Goal: Transaction & Acquisition: Book appointment/travel/reservation

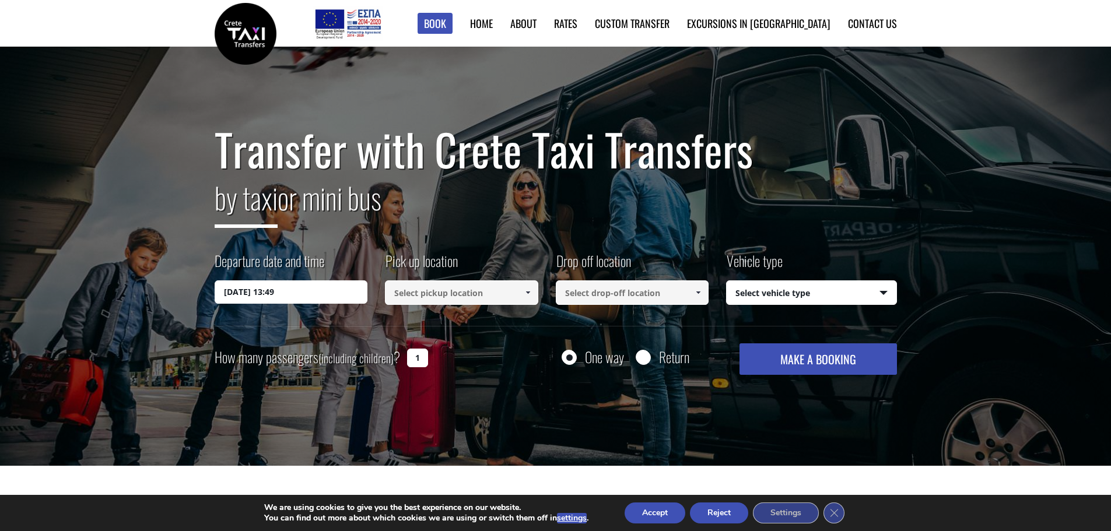
click at [301, 290] on input "[DATE] 13:49" at bounding box center [291, 291] width 153 height 23
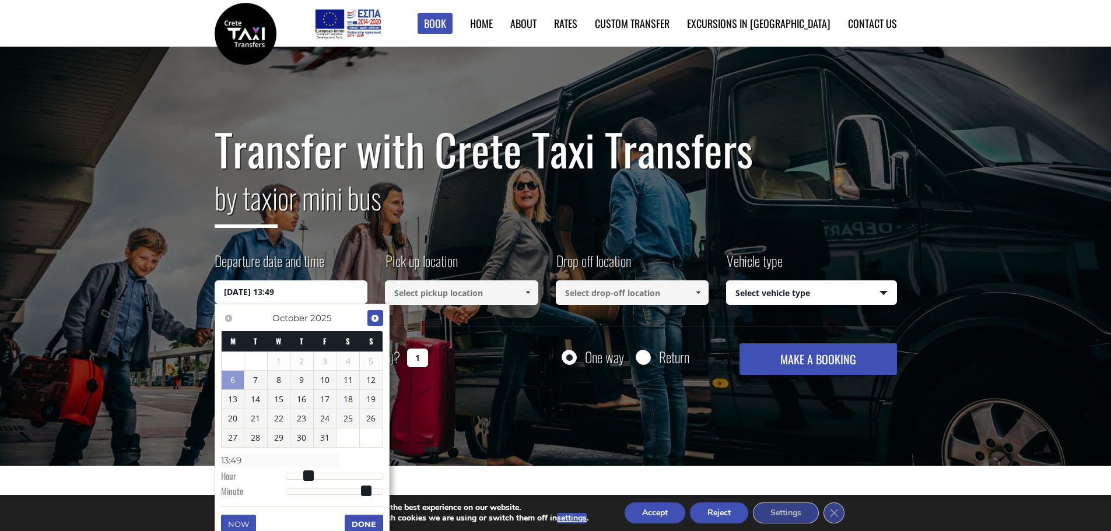
click at [374, 317] on span "Next" at bounding box center [374, 318] width 9 height 9
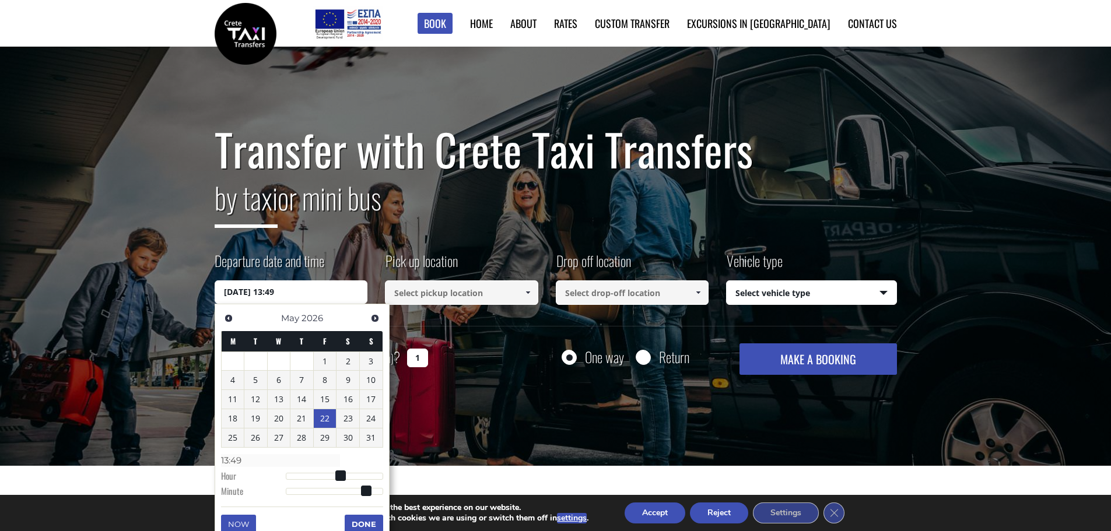
click at [325, 420] on link "22" at bounding box center [325, 418] width 23 height 19
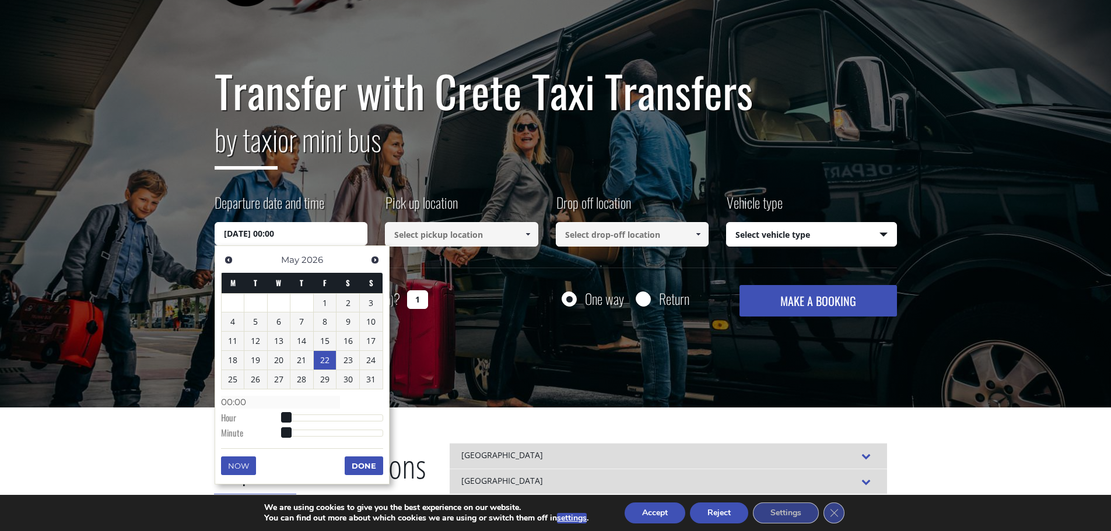
scroll to position [117, 0]
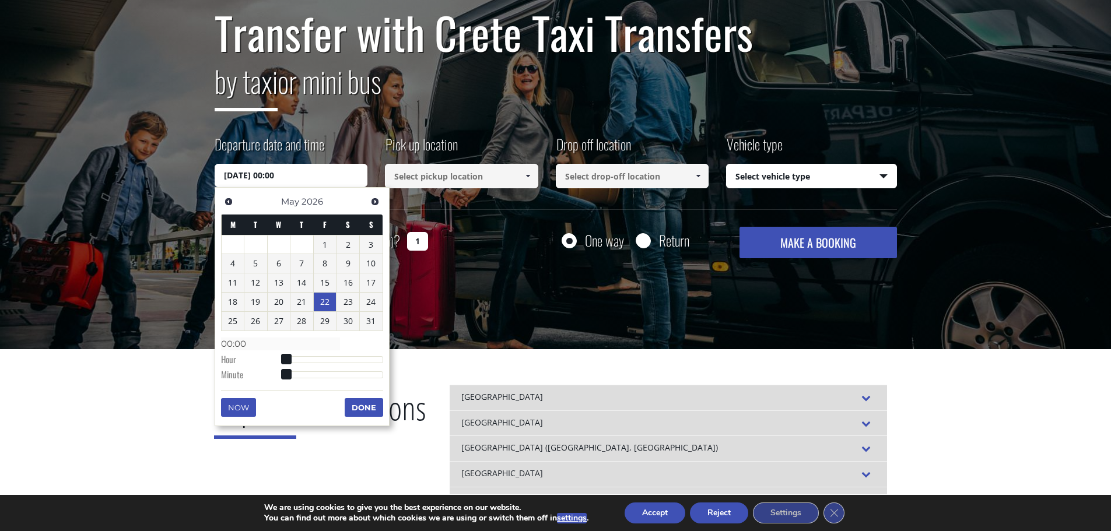
type input "[DATE] 01:00"
type input "01:00"
type input "[DATE] 02:00"
type input "02:00"
type input "[DATE] 03:00"
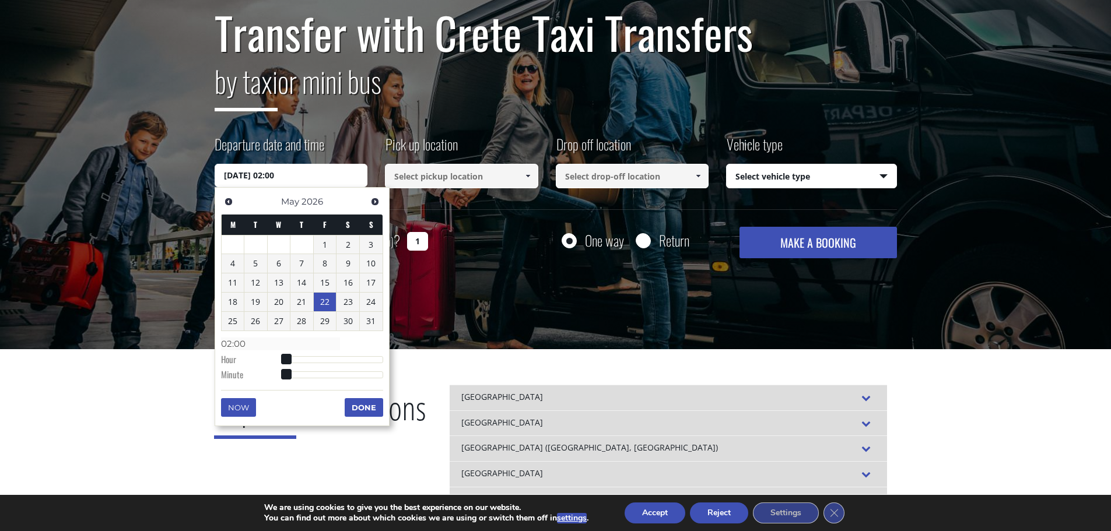
type input "03:00"
type input "[DATE] 04:00"
type input "04:00"
type input "[DATE] 05:00"
type input "05:00"
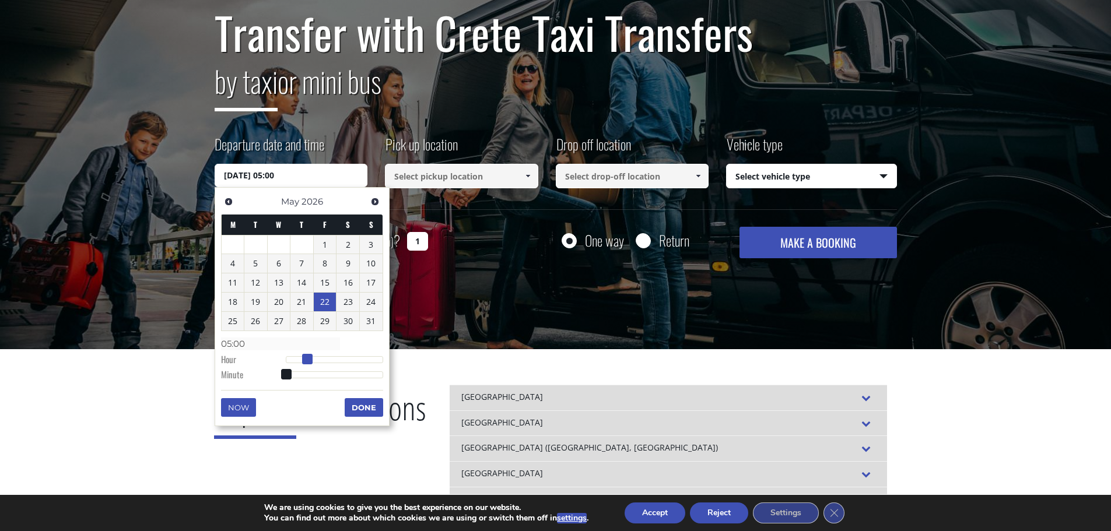
type input "[DATE] 06:00"
type input "06:00"
type input "[DATE] 07:00"
type input "07:00"
type input "[DATE] 08:00"
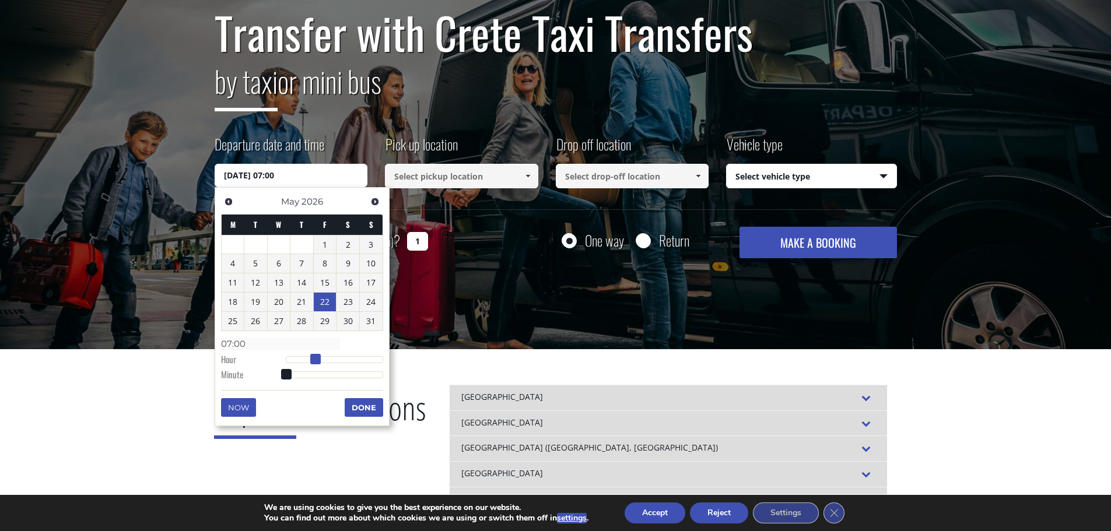
type input "08:00"
type input "[DATE] 09:00"
type input "09:00"
type input "[DATE] 10:00"
type input "10:00"
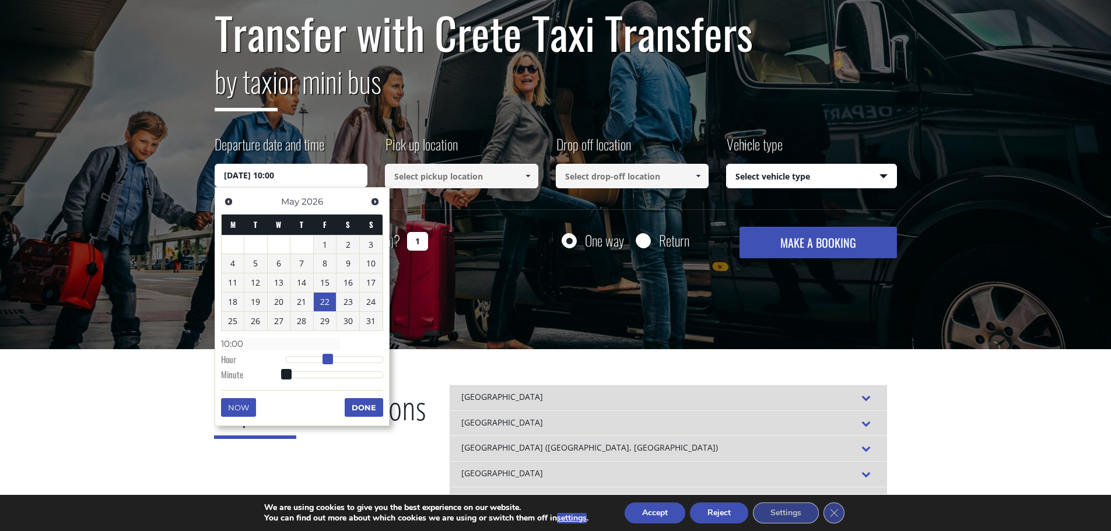
type input "[DATE] 09:00"
type input "09:00"
type input "[DATE] 08:00"
type input "08:00"
type input "[DATE] 09:00"
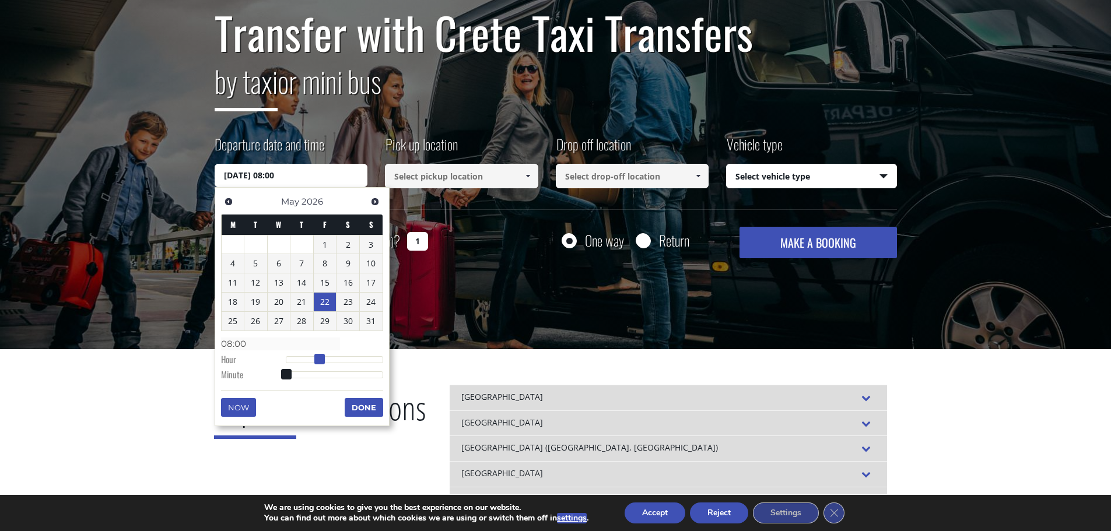
type input "09:00"
drag, startPoint x: 288, startPoint y: 359, endPoint x: 326, endPoint y: 361, distance: 38.5
click at [326, 361] on span at bounding box center [323, 359] width 10 height 10
type input "[DATE] 09:01"
type input "09:01"
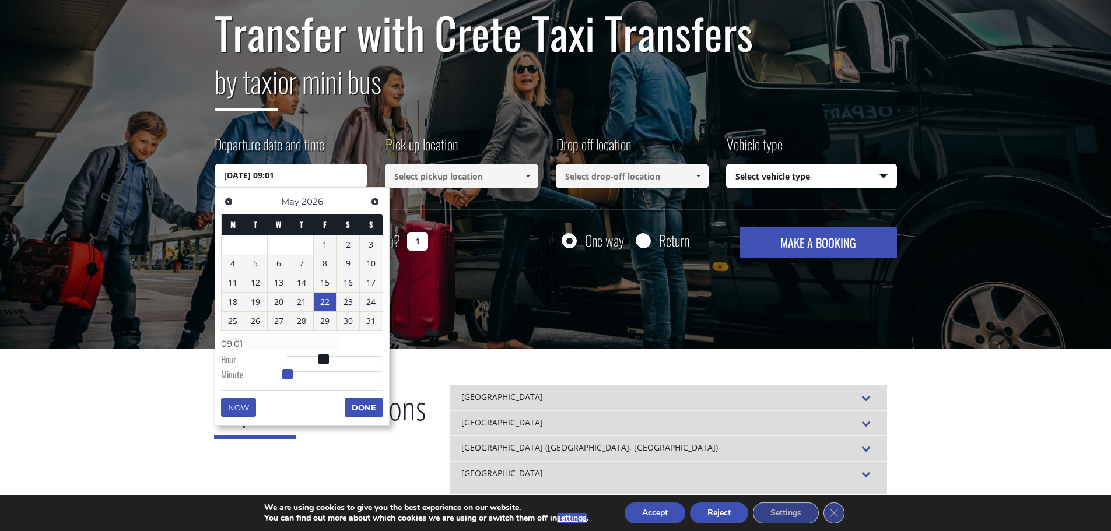
type input "[DATE] 09:02"
type input "09:02"
type input "[DATE] 09:04"
type input "09:04"
type input "[DATE] 09:05"
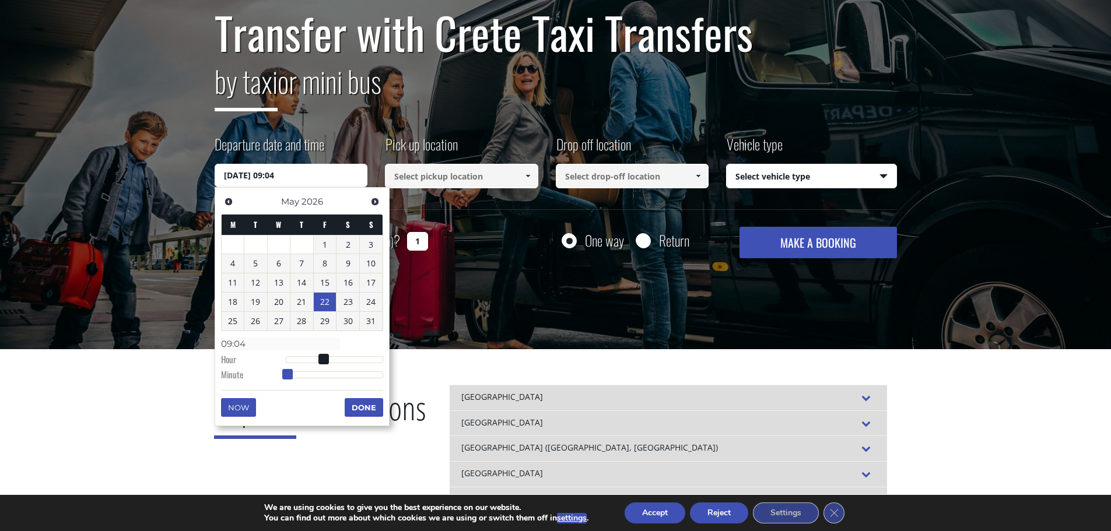
type input "09:05"
type input "[DATE] 09:06"
type input "09:06"
type input "[DATE] 09:07"
type input "09:07"
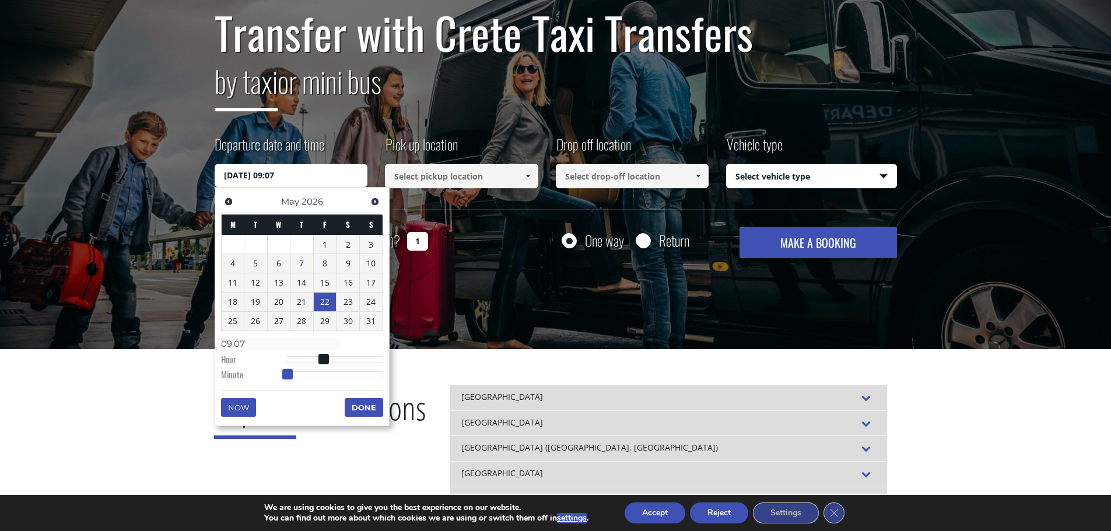
type input "[DATE] 09:08"
type input "09:08"
type input "[DATE] 09:09"
type input "09:09"
type input "[DATE] 09:10"
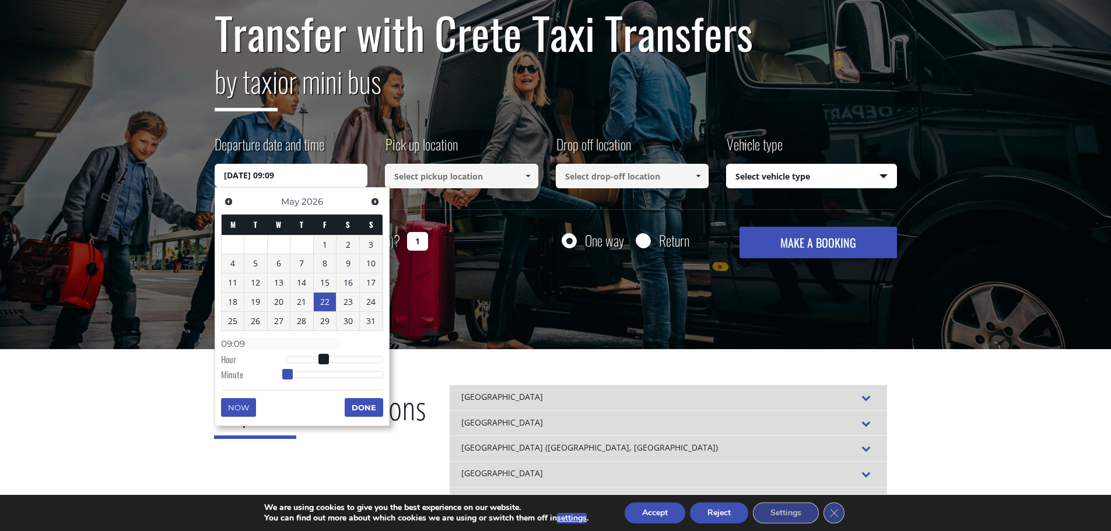
type input "09:10"
type input "[DATE] 09:11"
type input "09:11"
drag, startPoint x: 287, startPoint y: 377, endPoint x: 304, endPoint y: 377, distance: 17.5
click at [304, 377] on span at bounding box center [303, 374] width 10 height 10
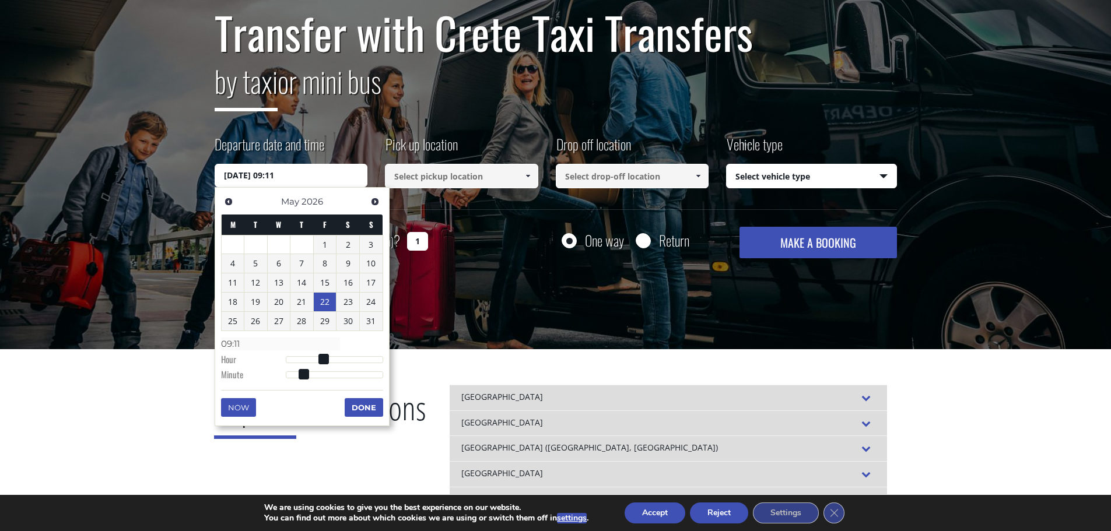
type input "[DATE] 09:10"
type input "09:10"
type input "[DATE] 09:09"
type input "09:09"
type input "[DATE] 09:08"
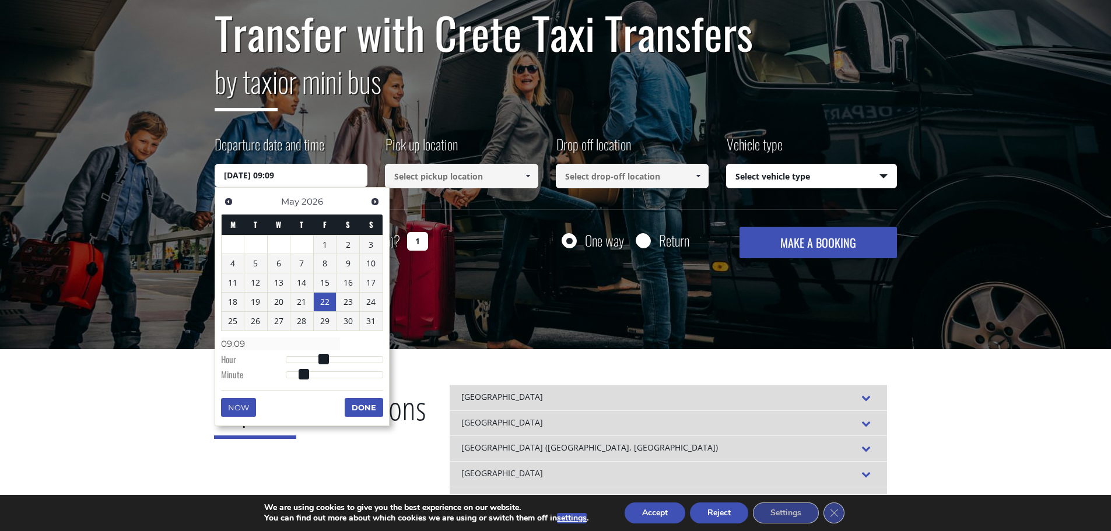
type input "09:08"
type input "[DATE] 09:07"
type input "09:07"
type input "[DATE] 09:05"
type input "09:05"
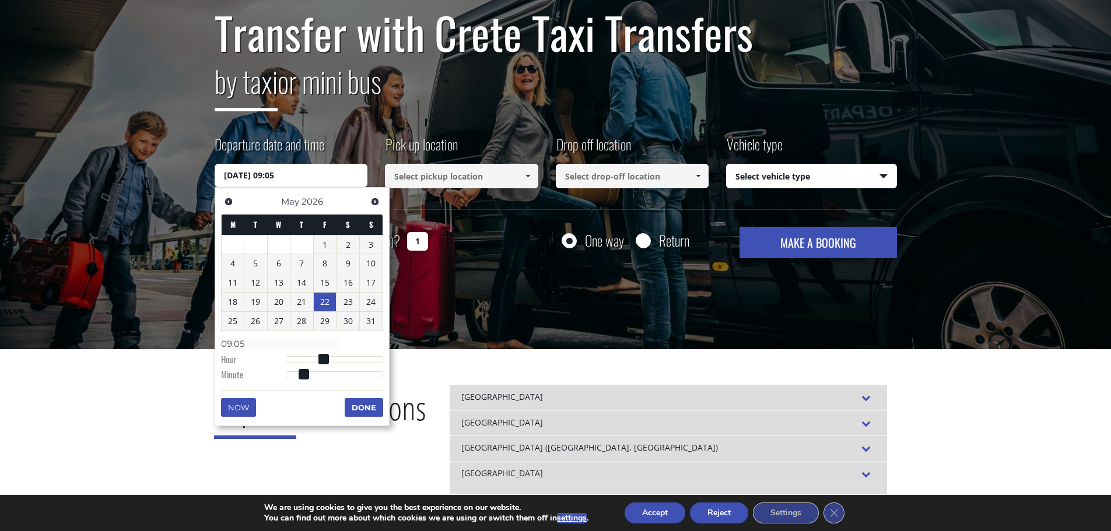
type input "[DATE] 09:03"
type input "09:03"
type input "[DATE] 09:01"
type input "09:01"
type input "[DATE] 09:00"
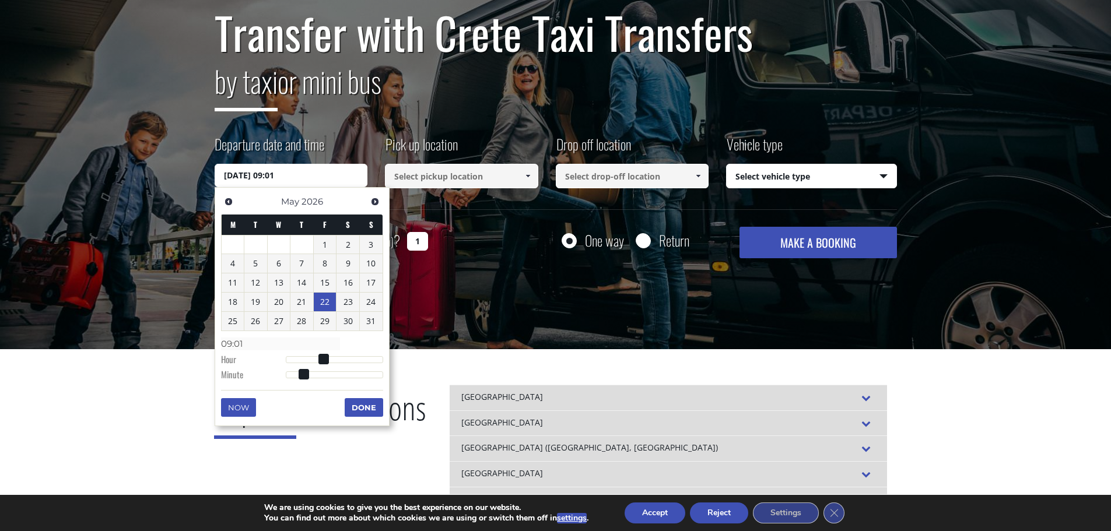
type input "09:00"
drag, startPoint x: 289, startPoint y: 377, endPoint x: 275, endPoint y: 376, distance: 14.0
click at [275, 376] on dl "Time 09:00 Hour Minute Second Millisecond Microsecond Time Zone -1200 -1100 -10…" at bounding box center [302, 359] width 162 height 50
click at [352, 403] on button "Done" at bounding box center [364, 407] width 38 height 19
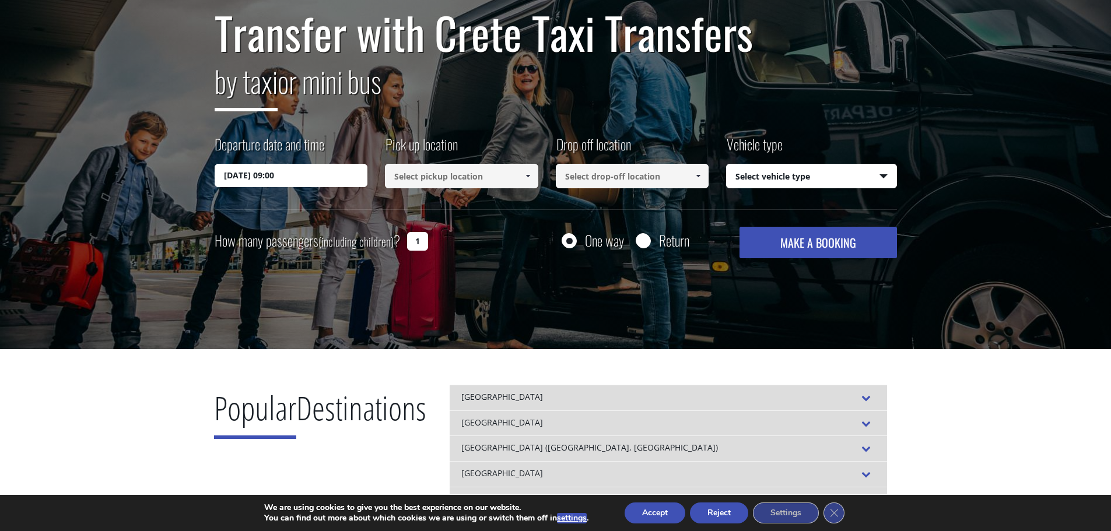
click at [439, 171] on input at bounding box center [461, 176] width 153 height 24
click at [491, 179] on input at bounding box center [461, 176] width 153 height 24
click at [525, 177] on span at bounding box center [527, 175] width 9 height 9
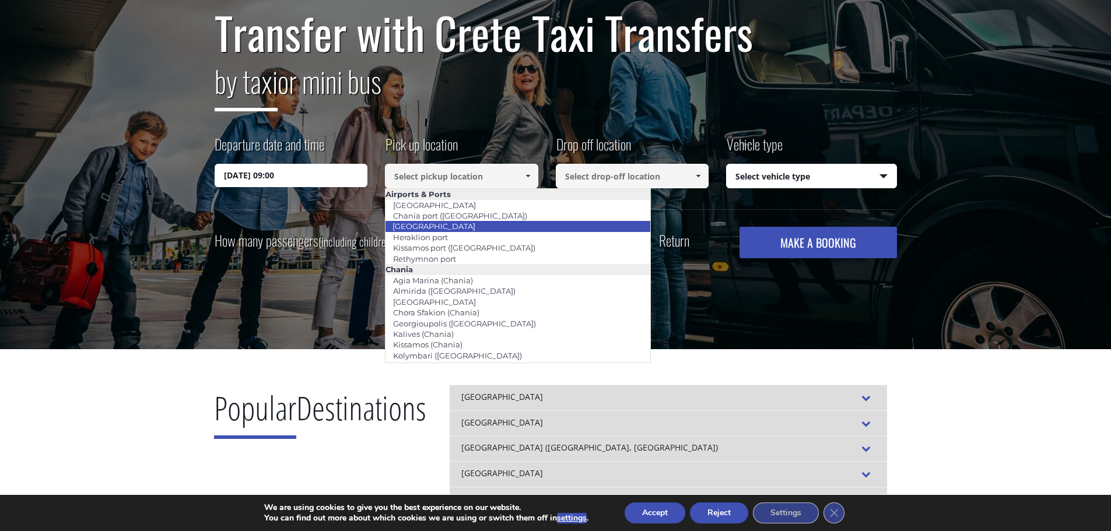
click at [459, 231] on link "[GEOGRAPHIC_DATA]" at bounding box center [434, 226] width 98 height 16
type input "[GEOGRAPHIC_DATA]"
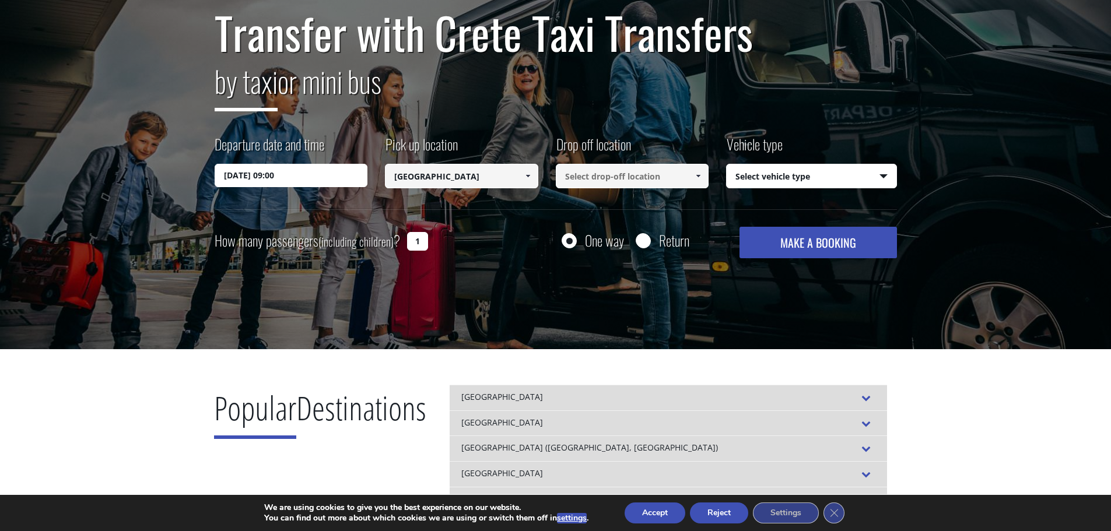
click at [601, 179] on input at bounding box center [632, 176] width 153 height 24
click at [698, 176] on span at bounding box center [697, 175] width 9 height 9
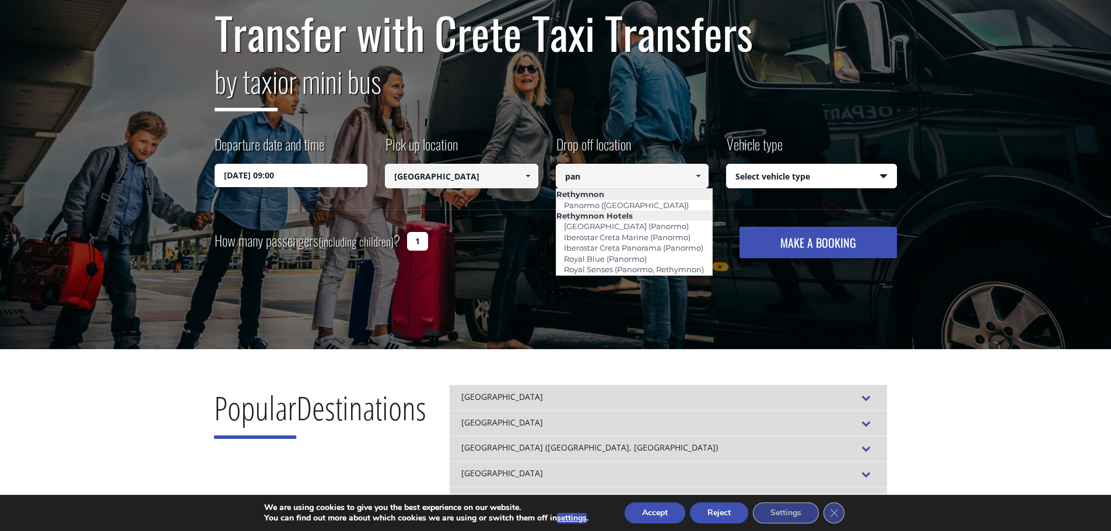
scroll to position [0, 0]
click at [695, 245] on link "Iberostar Creta Panorama (Panormo)" at bounding box center [633, 248] width 154 height 16
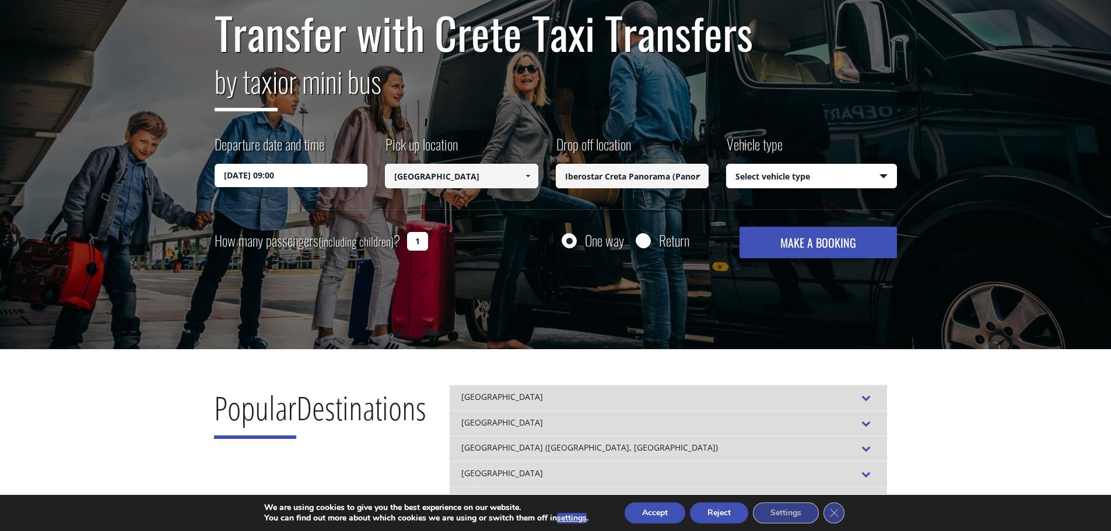
type input "Iberostar Creta Panorama (Panormo)"
click at [781, 178] on select "Select vehicle type Taxi (4 passengers) Mercedes E Class Mini Van (7 passengers…" at bounding box center [811, 176] width 170 height 24
select select "540"
click at [726, 164] on select "Select vehicle type Taxi (4 passengers) Mercedes E Class Mini Van (7 passengers…" at bounding box center [811, 176] width 170 height 24
click at [658, 240] on div "Return" at bounding box center [662, 240] width 54 height 15
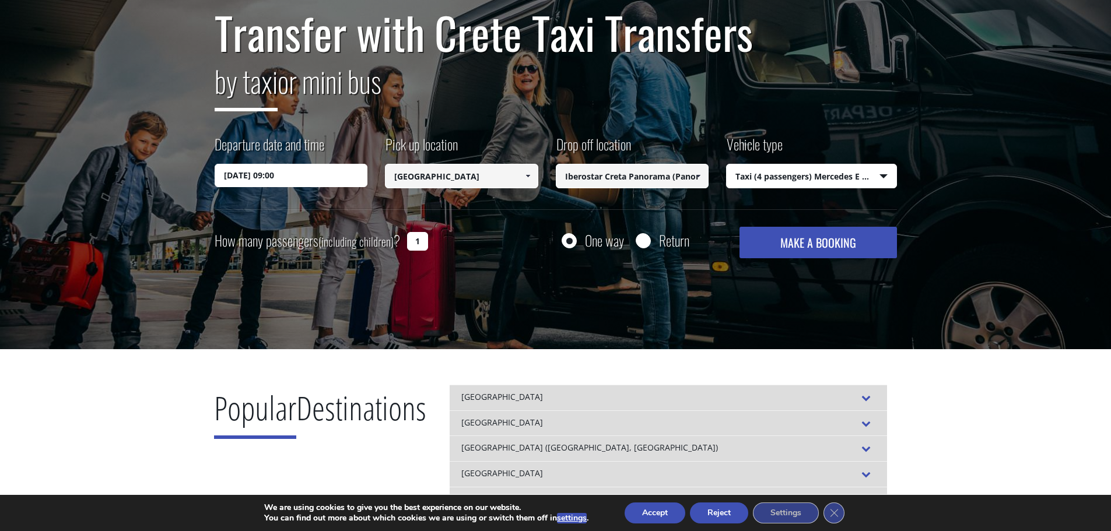
click at [651, 240] on div at bounding box center [643, 241] width 15 height 15
click at [644, 243] on input "Return" at bounding box center [642, 241] width 15 height 15
radio input "true"
type input "Iberostar Creta Panorama (Panormo)"
type input "[GEOGRAPHIC_DATA]"
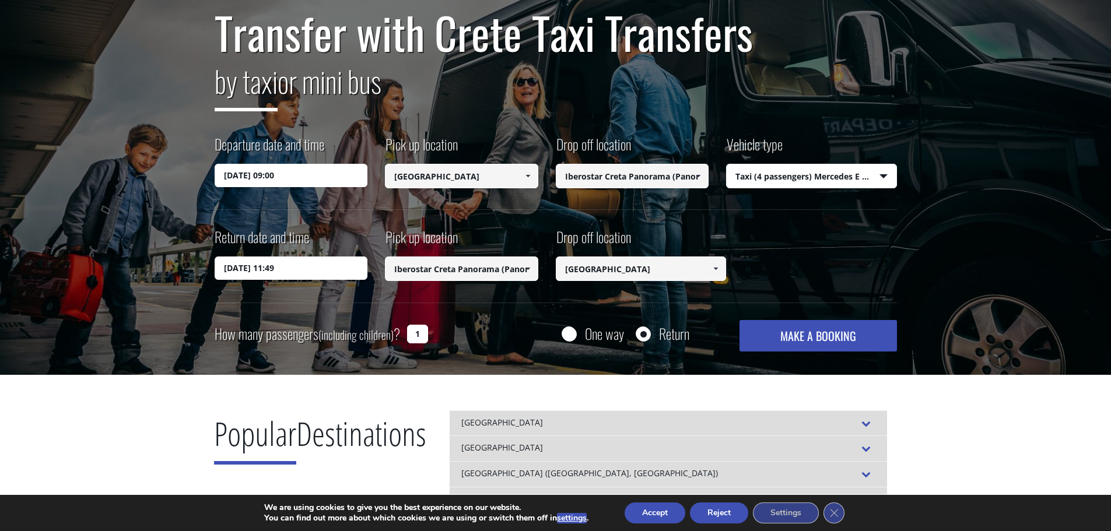
click at [307, 271] on input "[DATE] 11:49" at bounding box center [291, 268] width 153 height 23
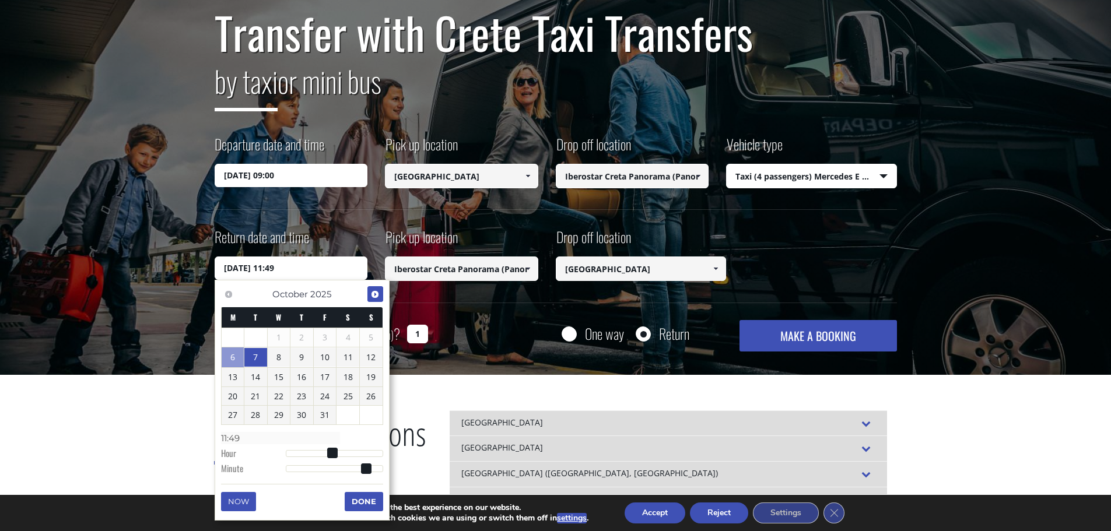
click at [374, 295] on span "Next" at bounding box center [374, 294] width 9 height 9
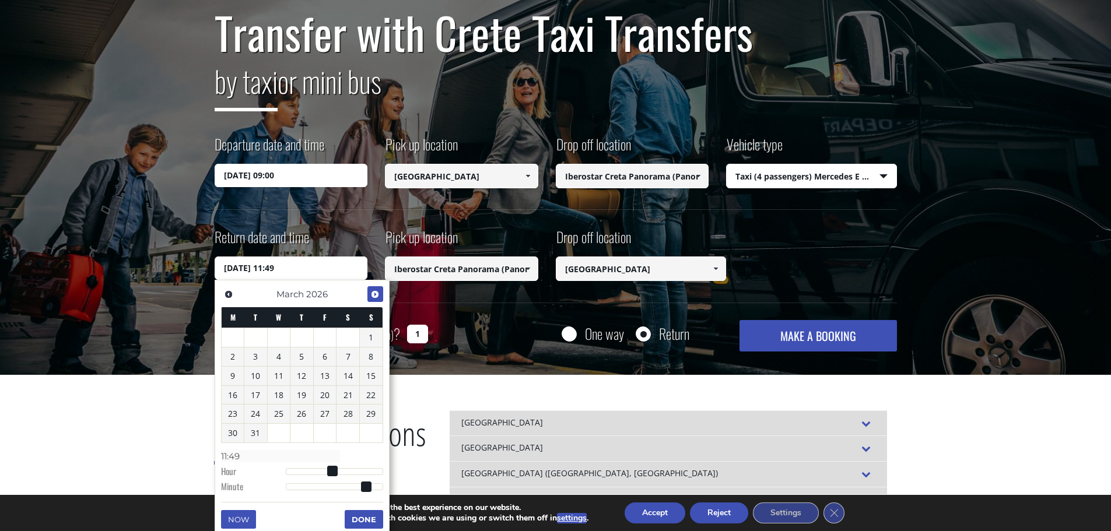
click at [374, 295] on span "Next" at bounding box center [374, 294] width 9 height 9
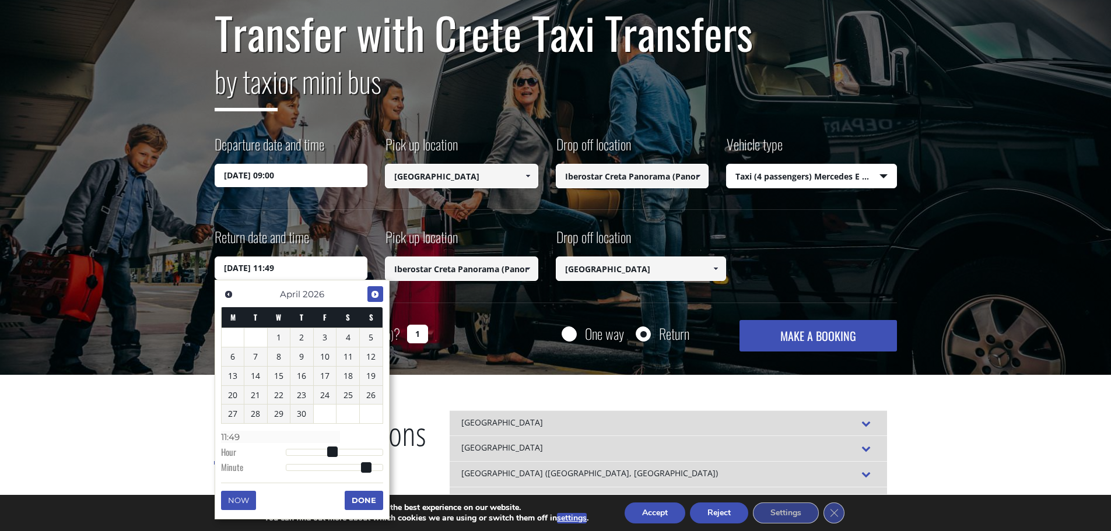
click at [374, 295] on span "Next" at bounding box center [374, 294] width 9 height 9
click at [369, 412] on link "31" at bounding box center [371, 414] width 23 height 19
type input "[DATE] 12:49"
type input "12:49"
type input "[DATE] 13:49"
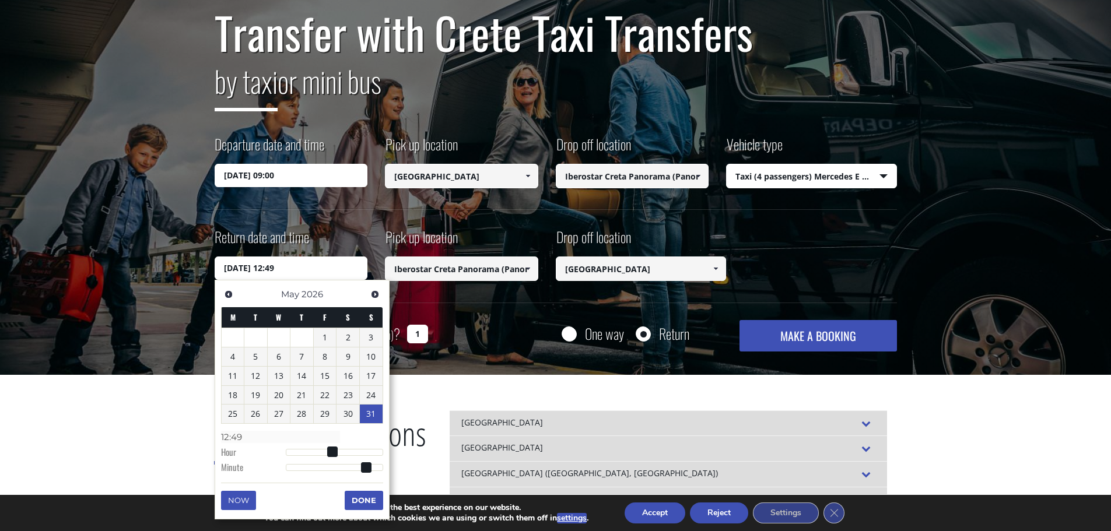
type input "13:49"
type input "[DATE] 14:49"
type input "14:49"
type input "[DATE] 15:49"
type input "15:49"
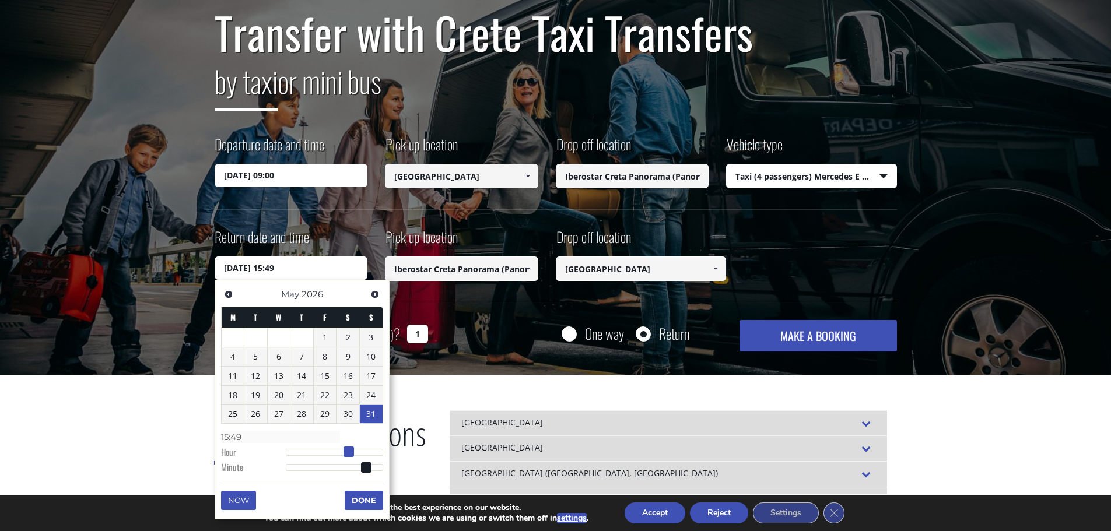
drag, startPoint x: 335, startPoint y: 452, endPoint x: 353, endPoint y: 452, distance: 18.7
click at [353, 452] on span at bounding box center [348, 452] width 10 height 10
type input "[DATE] 15:51"
type input "15:51"
type input "[DATE] 15:52"
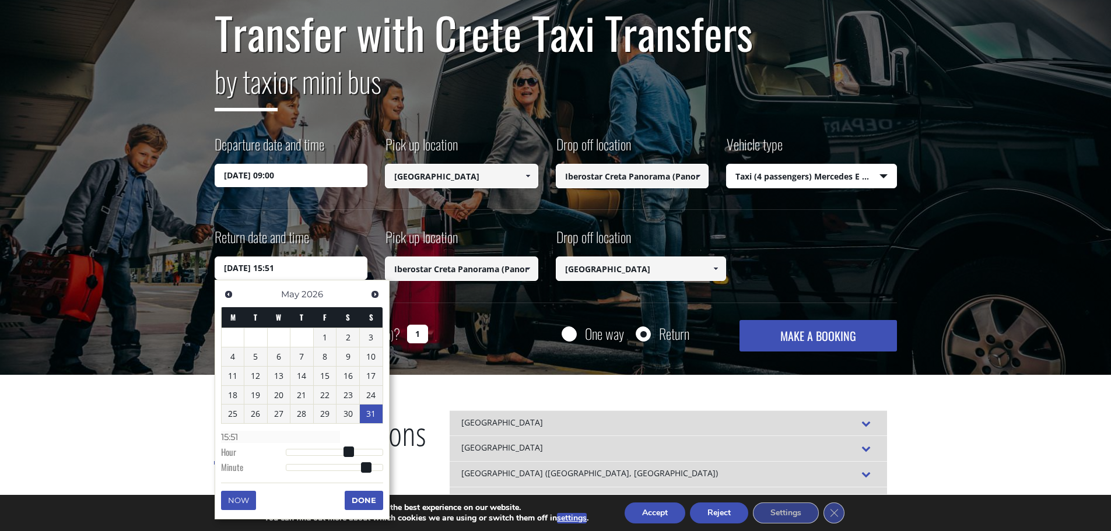
type input "15:52"
type input "[DATE] 15:54"
type input "15:54"
type input "[DATE] 15:56"
type input "15:56"
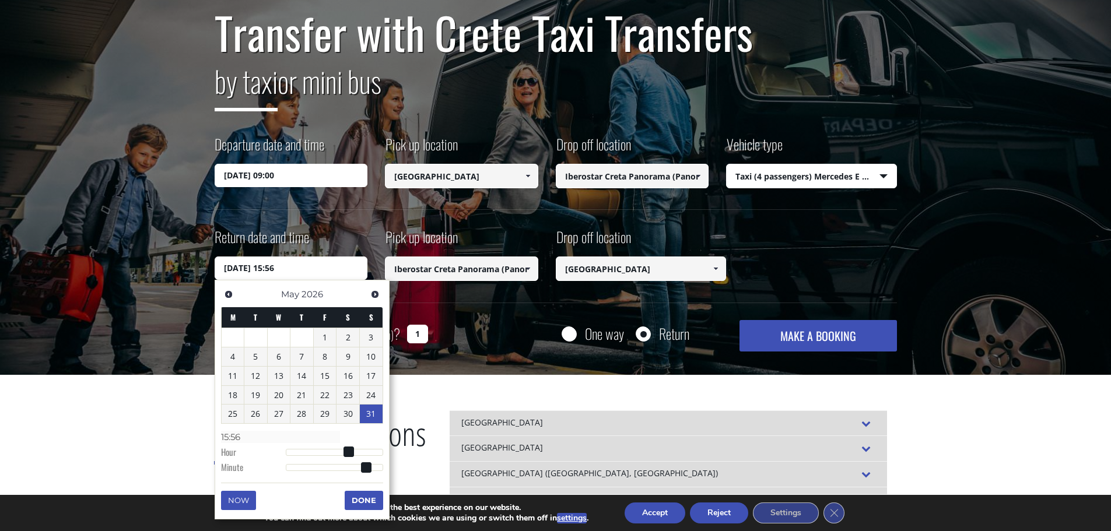
type input "[DATE] 15:58"
type input "15:58"
type input "[DATE] 15:59"
type input "15:59"
drag, startPoint x: 368, startPoint y: 466, endPoint x: 375, endPoint y: 463, distance: 7.4
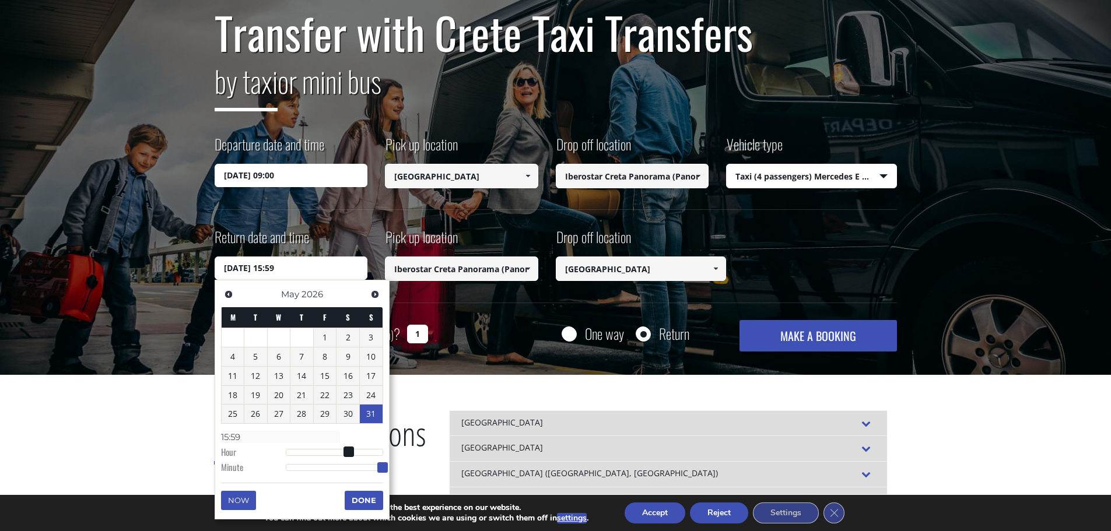
click at [388, 466] on div "Previous Next [DATE] M T W T F S S 1 2 3 4 5 6 7 8 9 10 11 12 13 14 15 16 17 18…" at bounding box center [302, 399] width 175 height 239
type input "[DATE] 16:59"
type input "16:59"
click at [354, 453] on span at bounding box center [352, 452] width 10 height 10
type input "[DATE] 16:58"
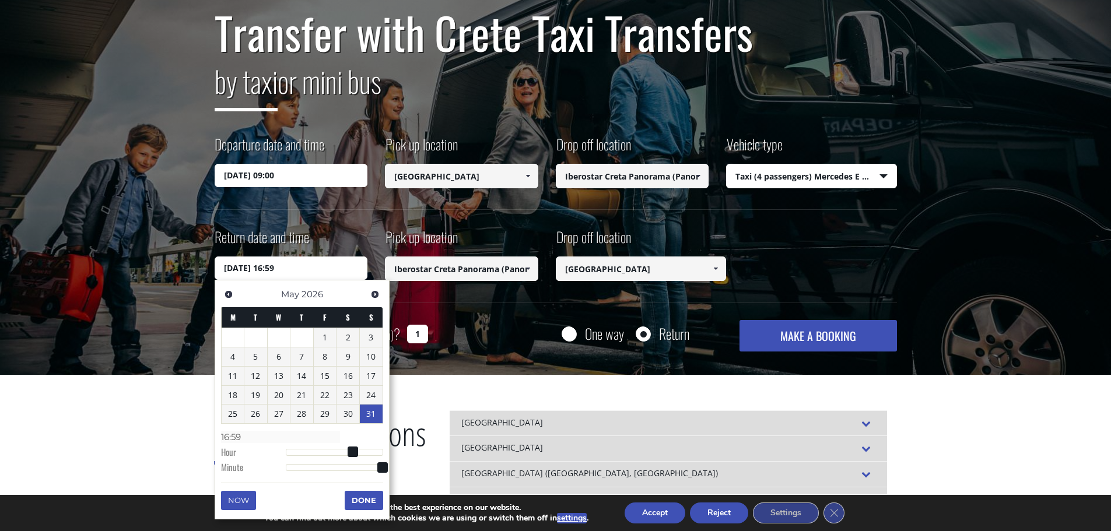
type input "16:58"
type input "[DATE] 16:54"
type input "16:54"
type input "[DATE] 16:51"
type input "16:51"
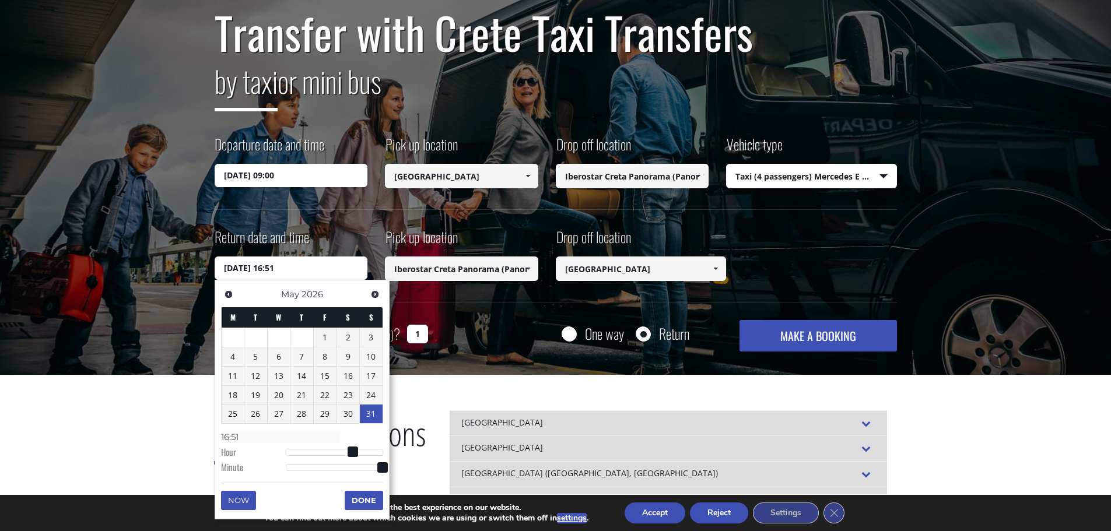
type input "[DATE] 16:44"
type input "16:44"
type input "[DATE] 16:35"
type input "16:35"
type input "[DATE] 16:28"
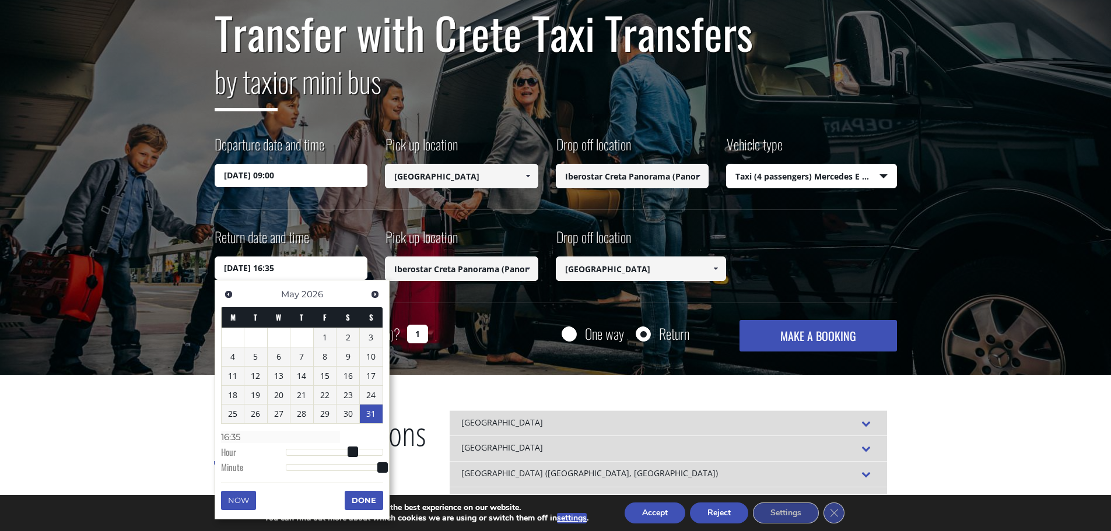
type input "16:28"
type input "[DATE] 16:25"
type input "16:25"
type input "[DATE] 16:21"
type input "16:21"
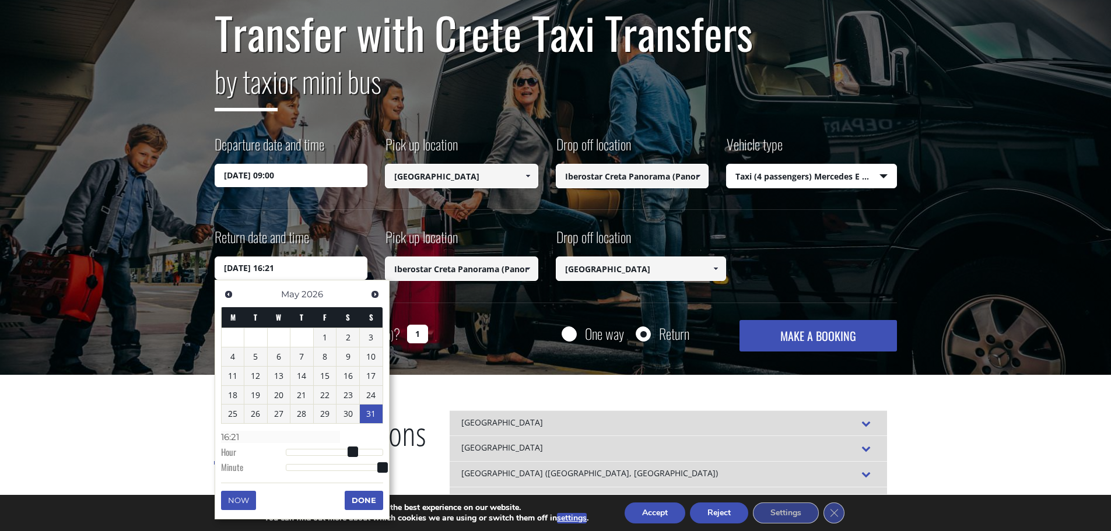
type input "[DATE] 16:16"
type input "16:16"
type input "[DATE] 16:12"
type input "16:12"
type input "[DATE] 16:09"
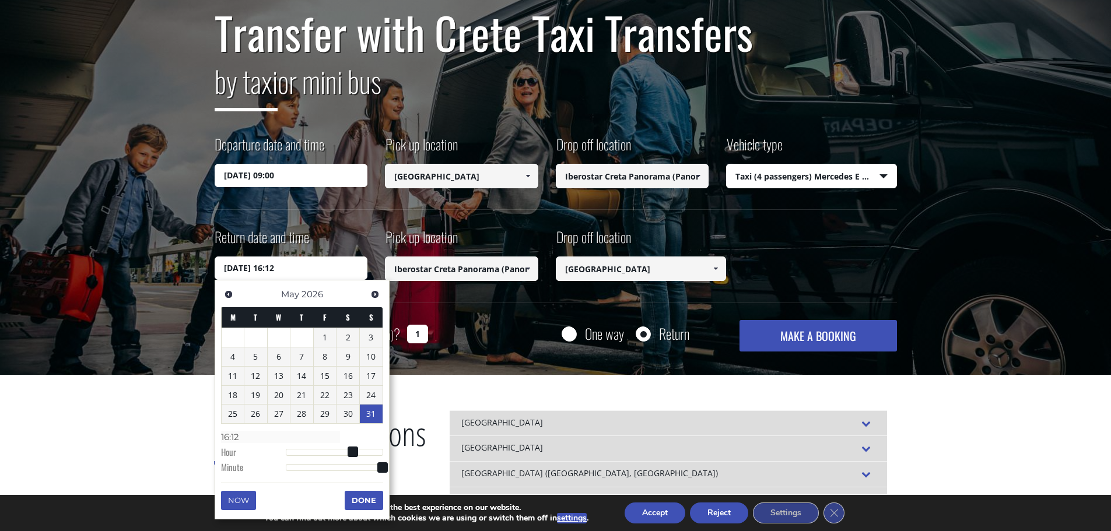
type input "16:09"
type input "[DATE] 16:05"
type input "16:05"
type input "[DATE] 16:02"
type input "16:02"
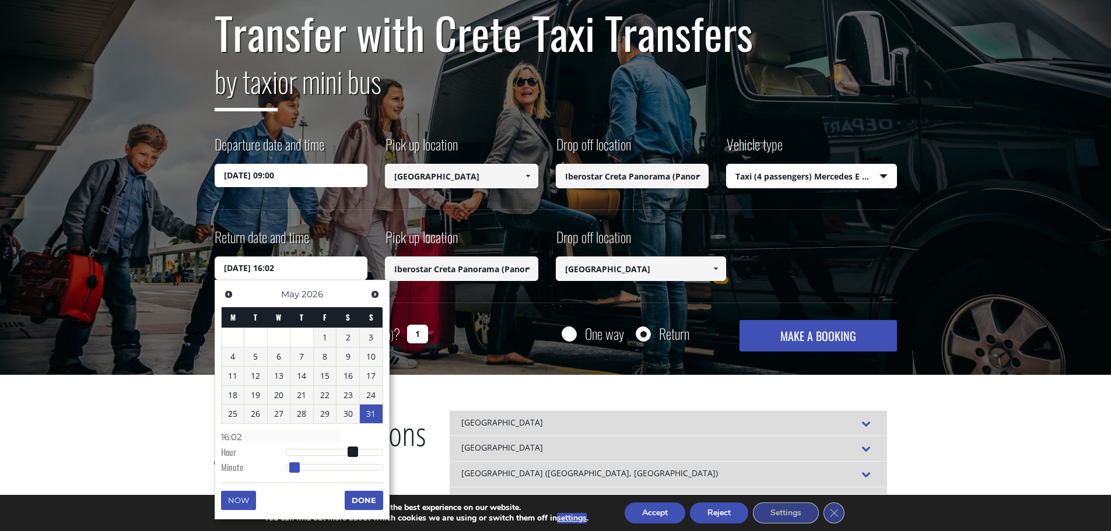
type input "[DATE] 16:00"
type input "16:00"
drag, startPoint x: 382, startPoint y: 465, endPoint x: 280, endPoint y: 462, distance: 102.7
click at [280, 462] on dl "Time 16:00 Hour Minute Second Millisecond Microsecond Time Zone -1200 -1100 -10…" at bounding box center [302, 452] width 162 height 50
type input "[DATE] 17:00"
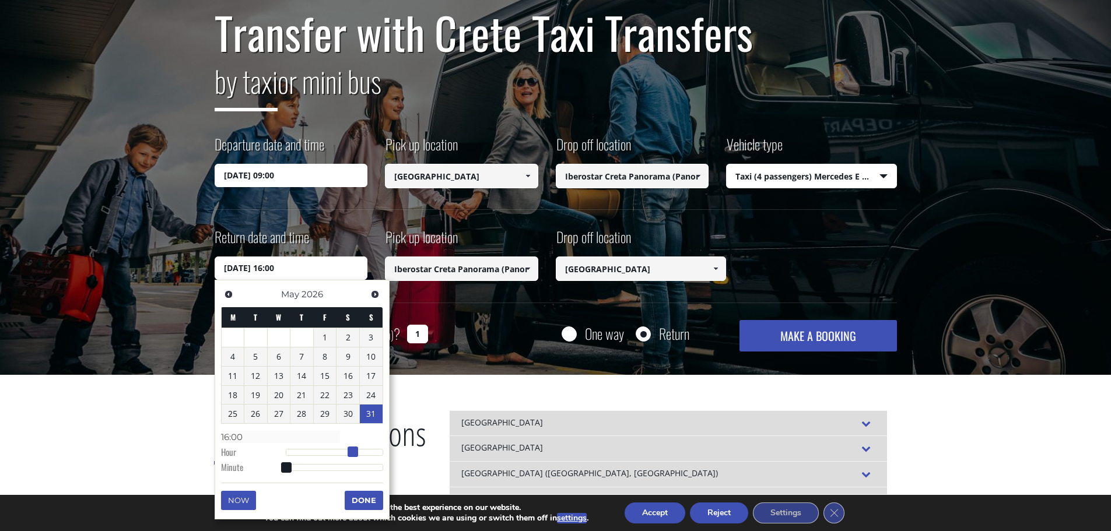
type input "17:00"
type input "[DATE] 16:00"
type input "16:00"
click at [354, 451] on span at bounding box center [352, 452] width 10 height 10
click at [365, 497] on button "Done" at bounding box center [364, 500] width 38 height 19
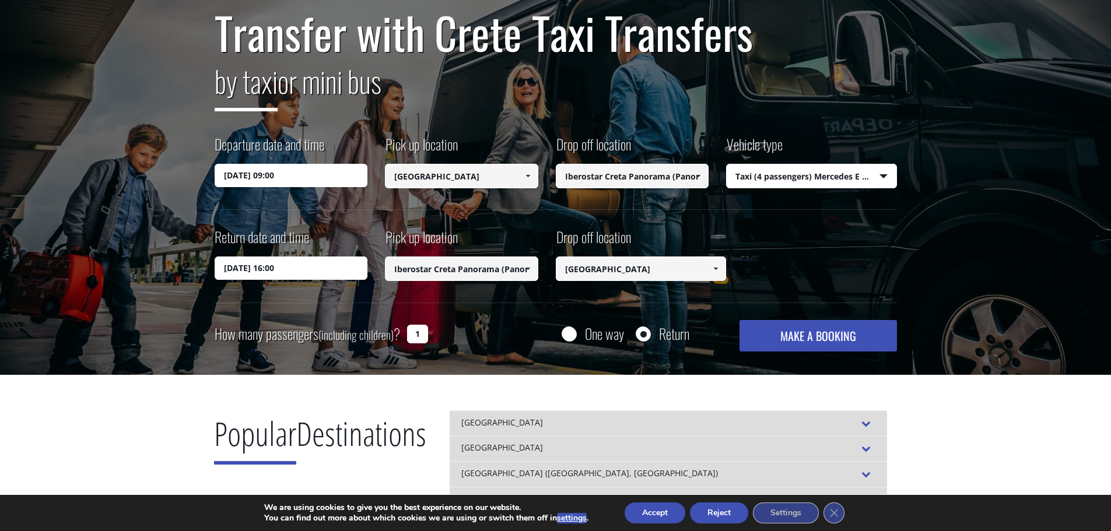
drag, startPoint x: 419, startPoint y: 334, endPoint x: 406, endPoint y: 333, distance: 13.5
click at [407, 333] on input "1" at bounding box center [417, 334] width 21 height 19
type input "3"
click at [796, 341] on button "MAKE A BOOKING" at bounding box center [817, 335] width 157 height 31
click at [850, 182] on select "Select vehicle type Taxi (4 passengers) Mercedes E Class Mini Van (7 passengers…" at bounding box center [811, 176] width 170 height 24
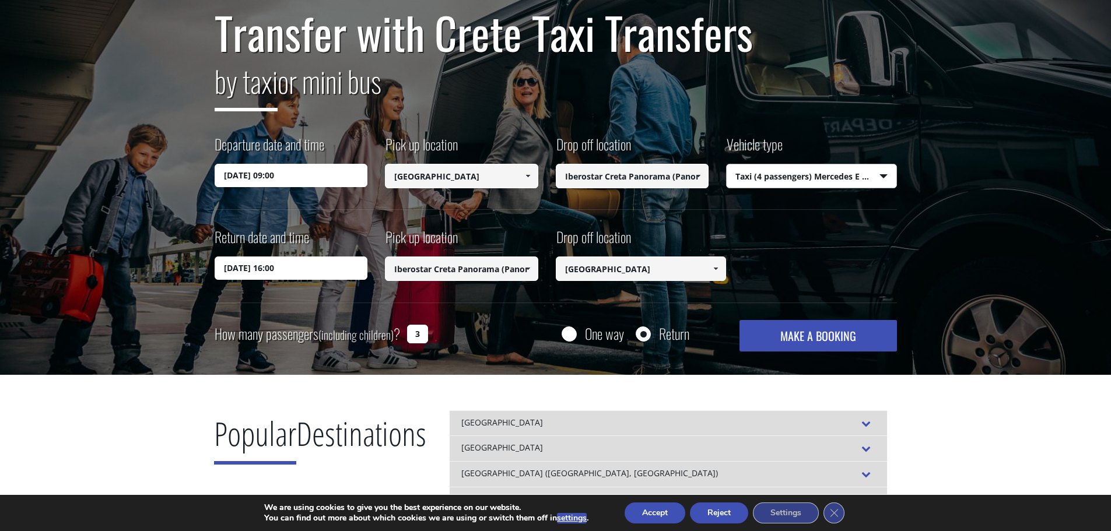
select select "541"
click at [726, 164] on select "Select vehicle type Taxi (4 passengers) Mercedes E Class Mini Van (7 passengers…" at bounding box center [811, 176] width 170 height 24
click at [825, 341] on button "MAKE A BOOKING" at bounding box center [817, 335] width 157 height 31
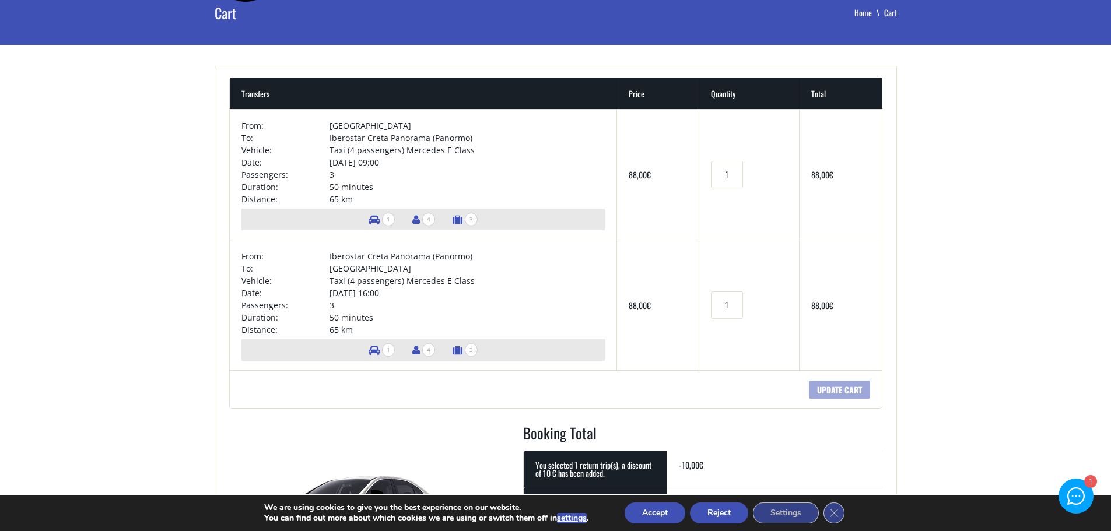
scroll to position [58, 0]
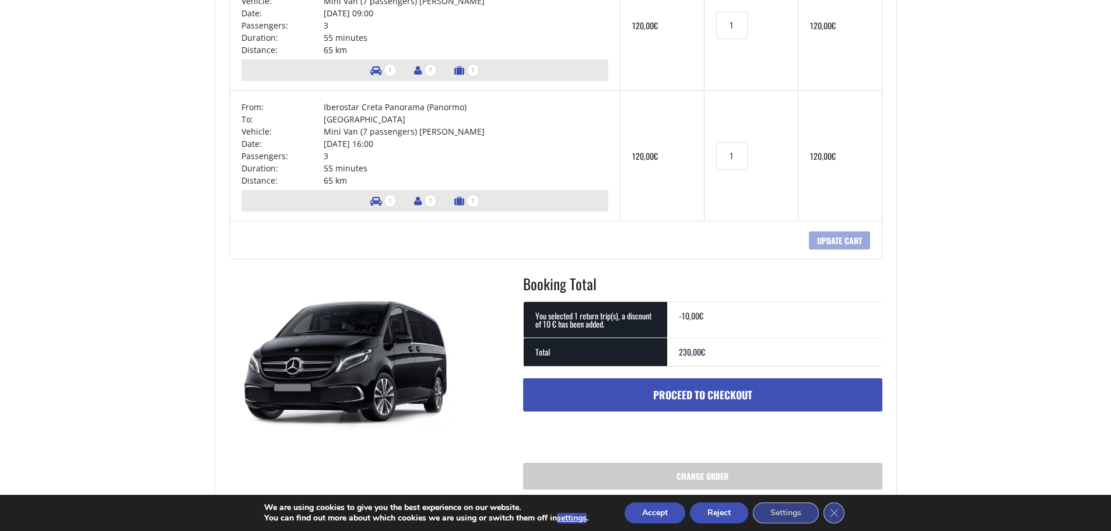
scroll to position [233, 0]
